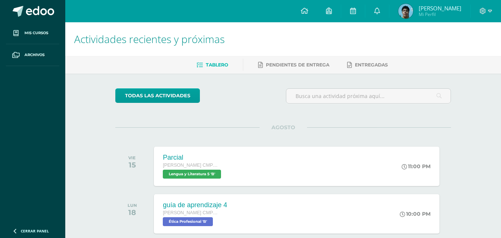
click at [412, 9] on img at bounding box center [406, 11] width 15 height 15
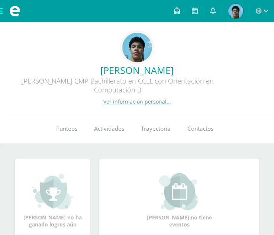
click at [268, 64] on link "[PERSON_NAME]" at bounding box center [137, 70] width 262 height 13
